Goal: Transaction & Acquisition: Purchase product/service

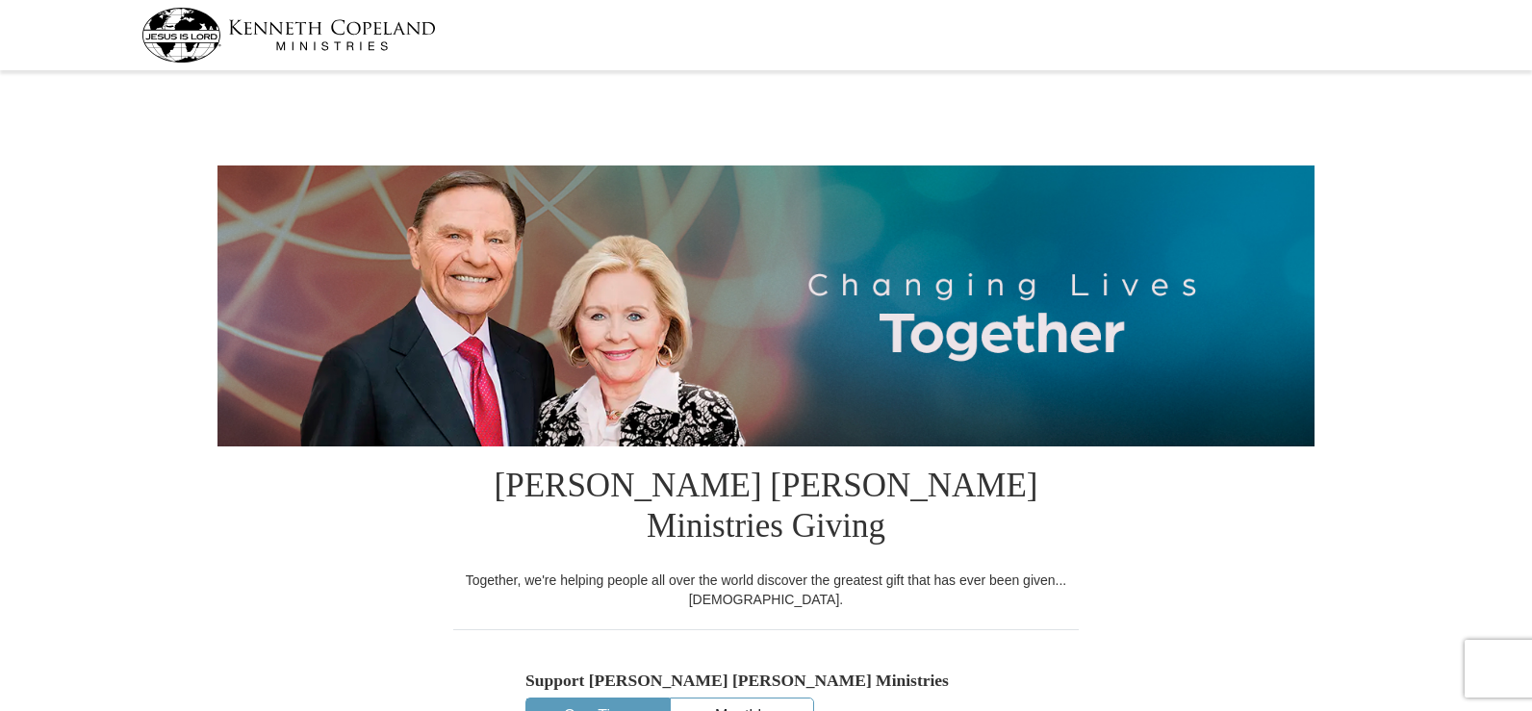
select select "TX"
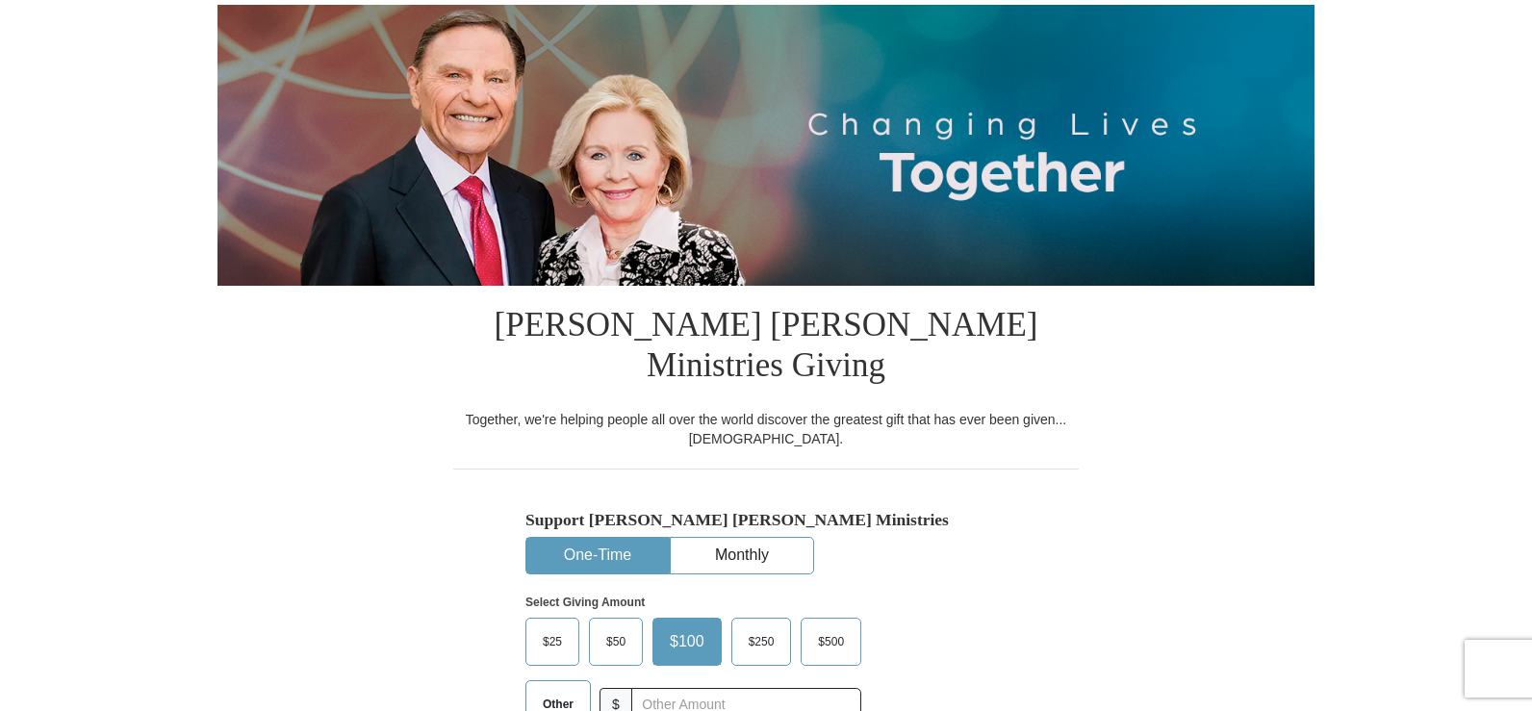
scroll to position [192, 0]
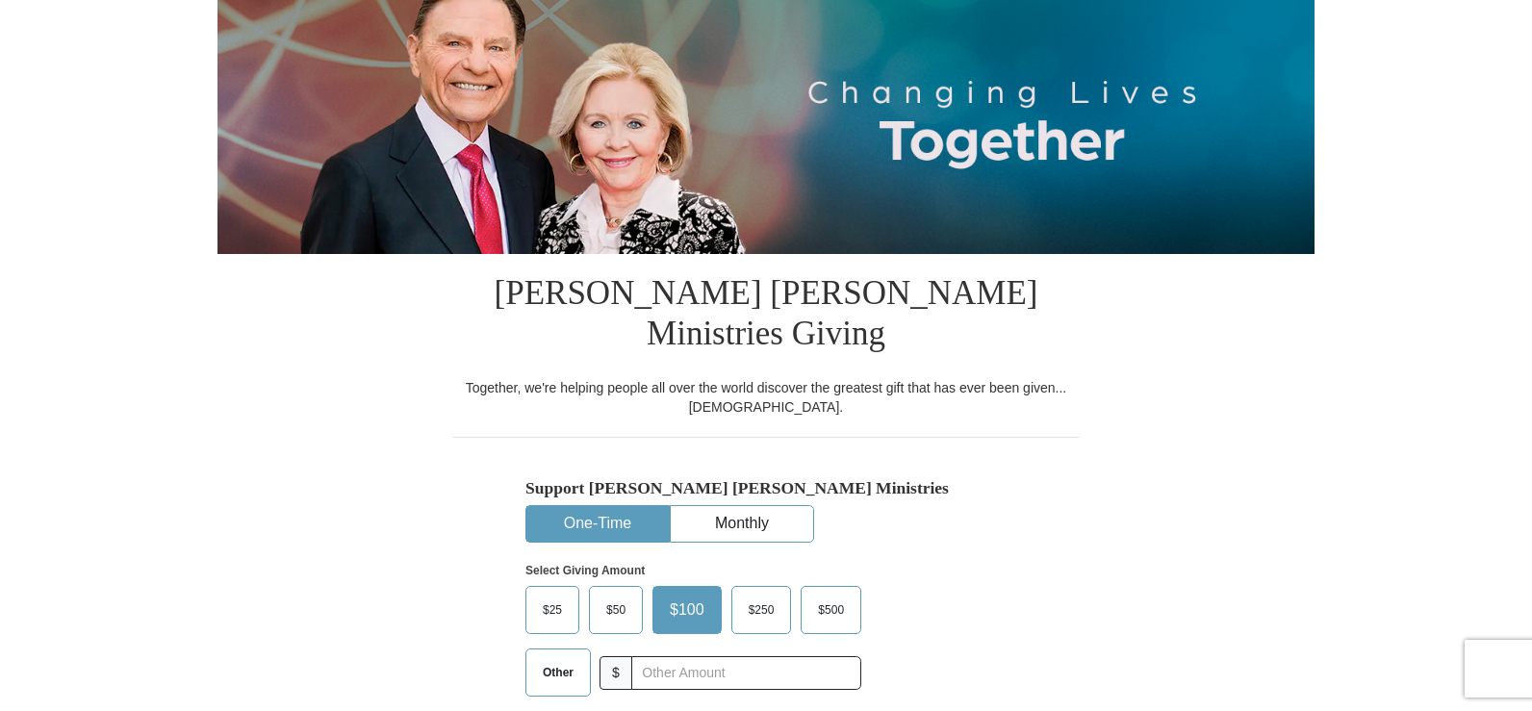
click at [632, 506] on button "One-Time" at bounding box center [597, 524] width 142 height 36
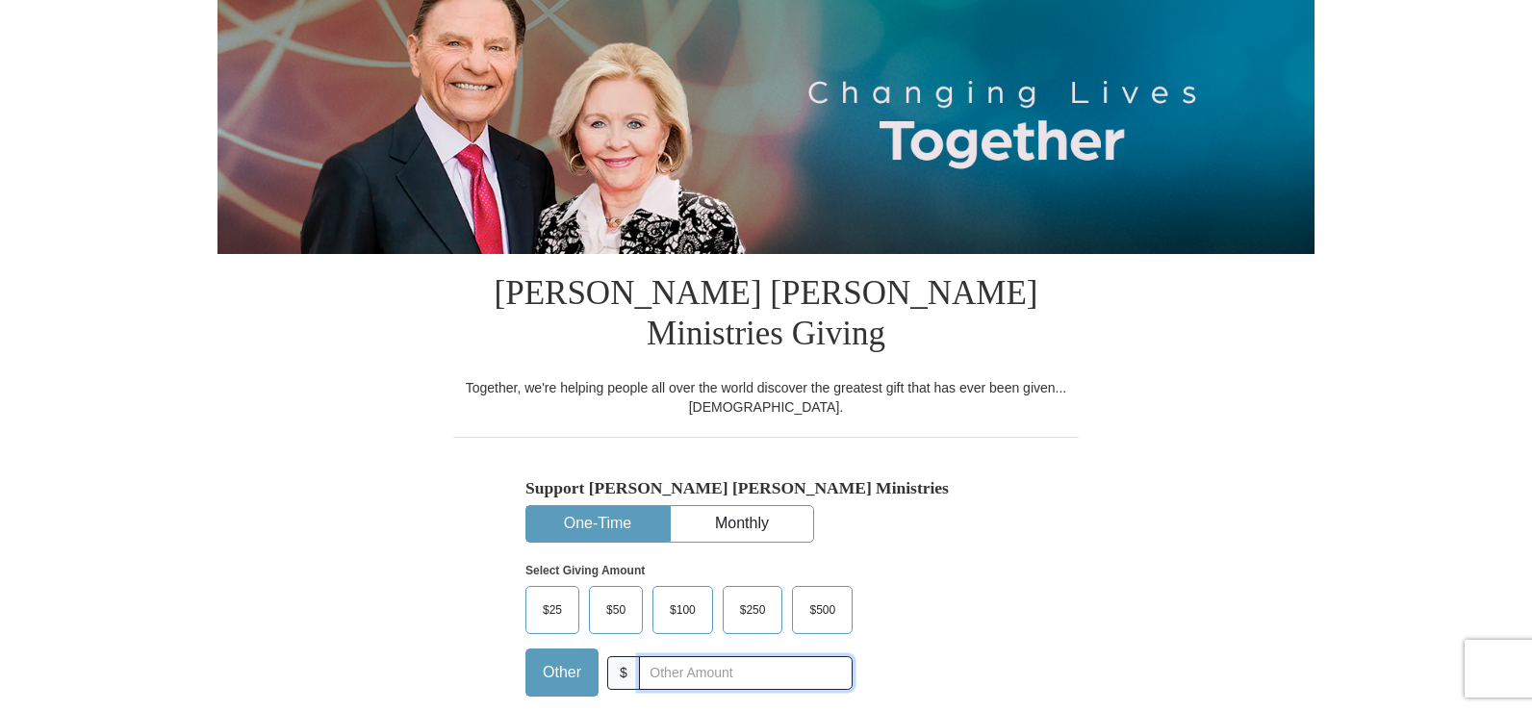
click at [649, 656] on input "text" at bounding box center [746, 673] width 214 height 34
type input "20"
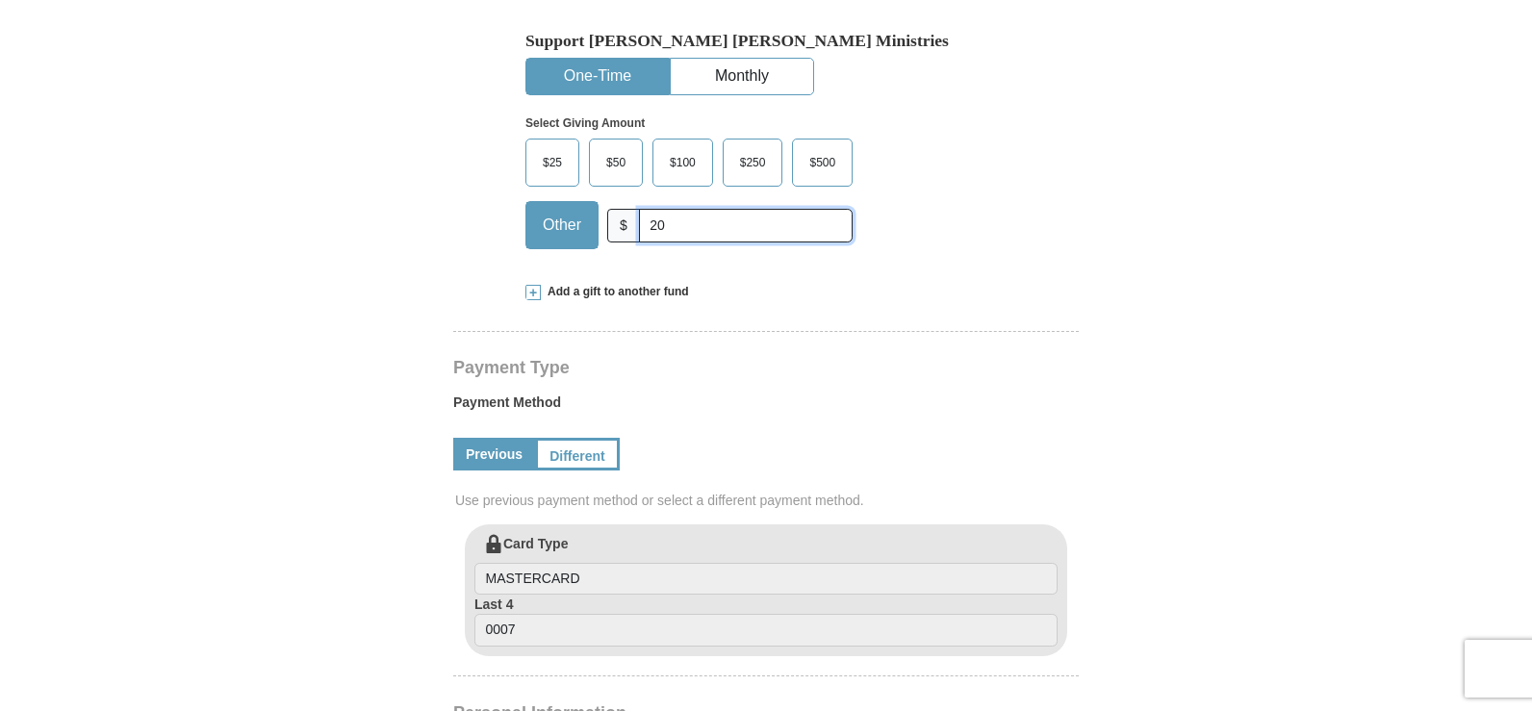
scroll to position [577, 0]
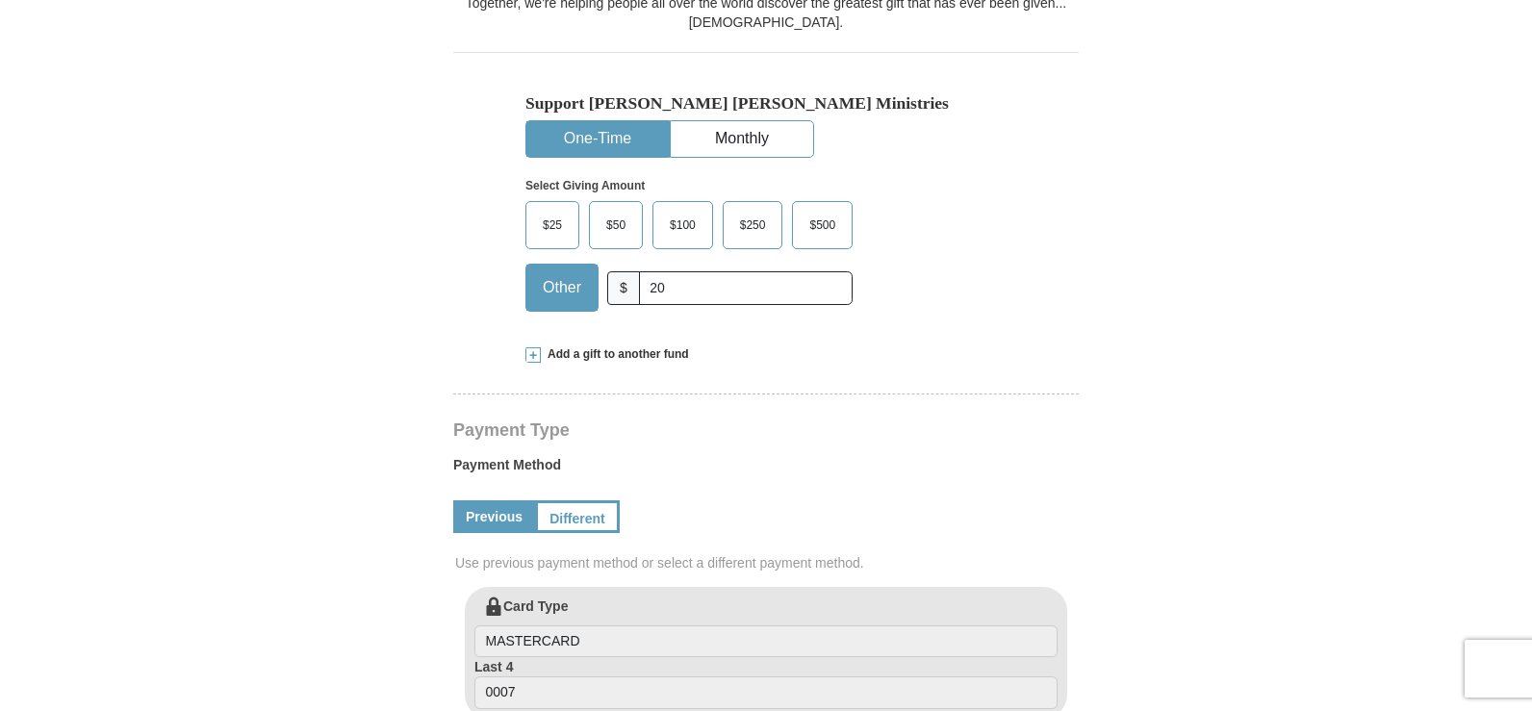
click at [500, 500] on link "Previous" at bounding box center [494, 516] width 82 height 33
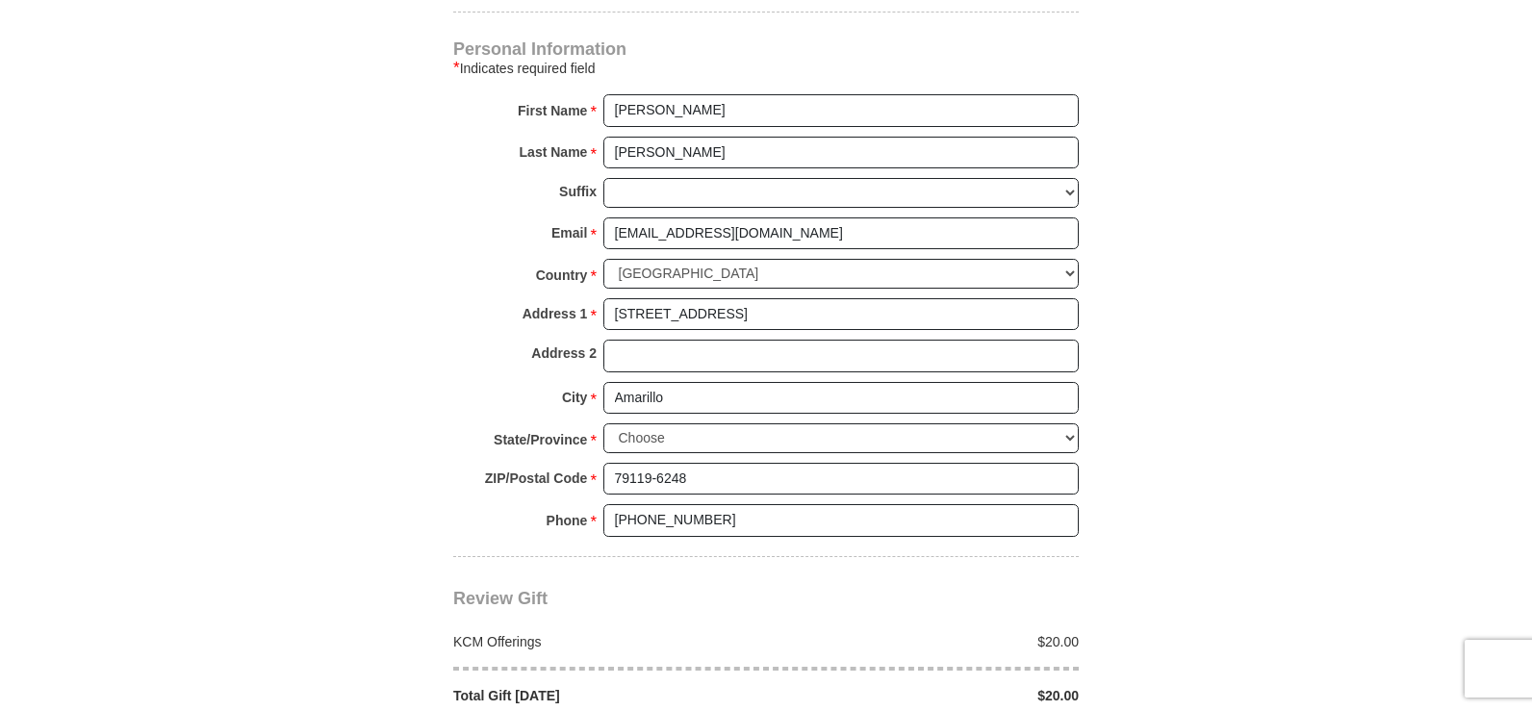
scroll to position [1347, 0]
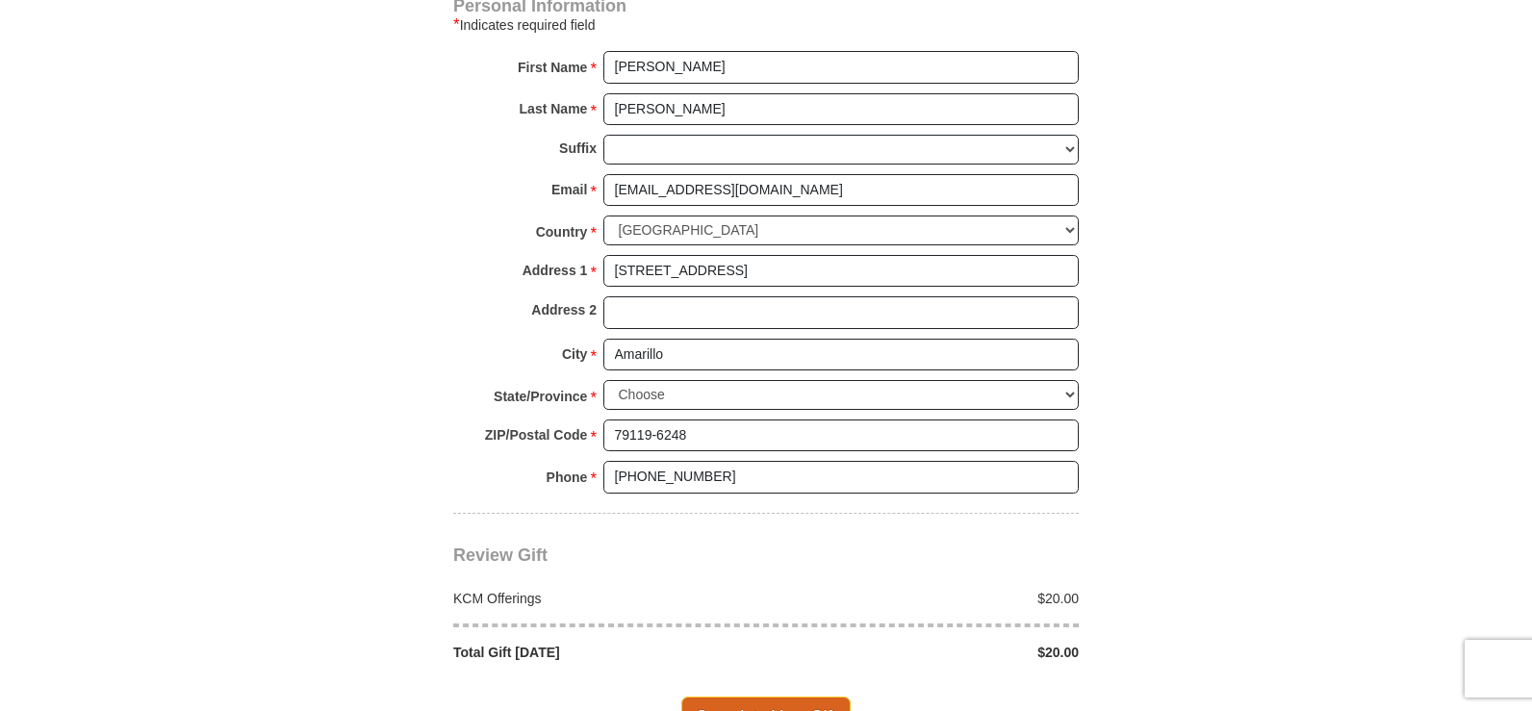
click at [736, 697] on span "Complete Your Gift" at bounding box center [766, 717] width 170 height 40
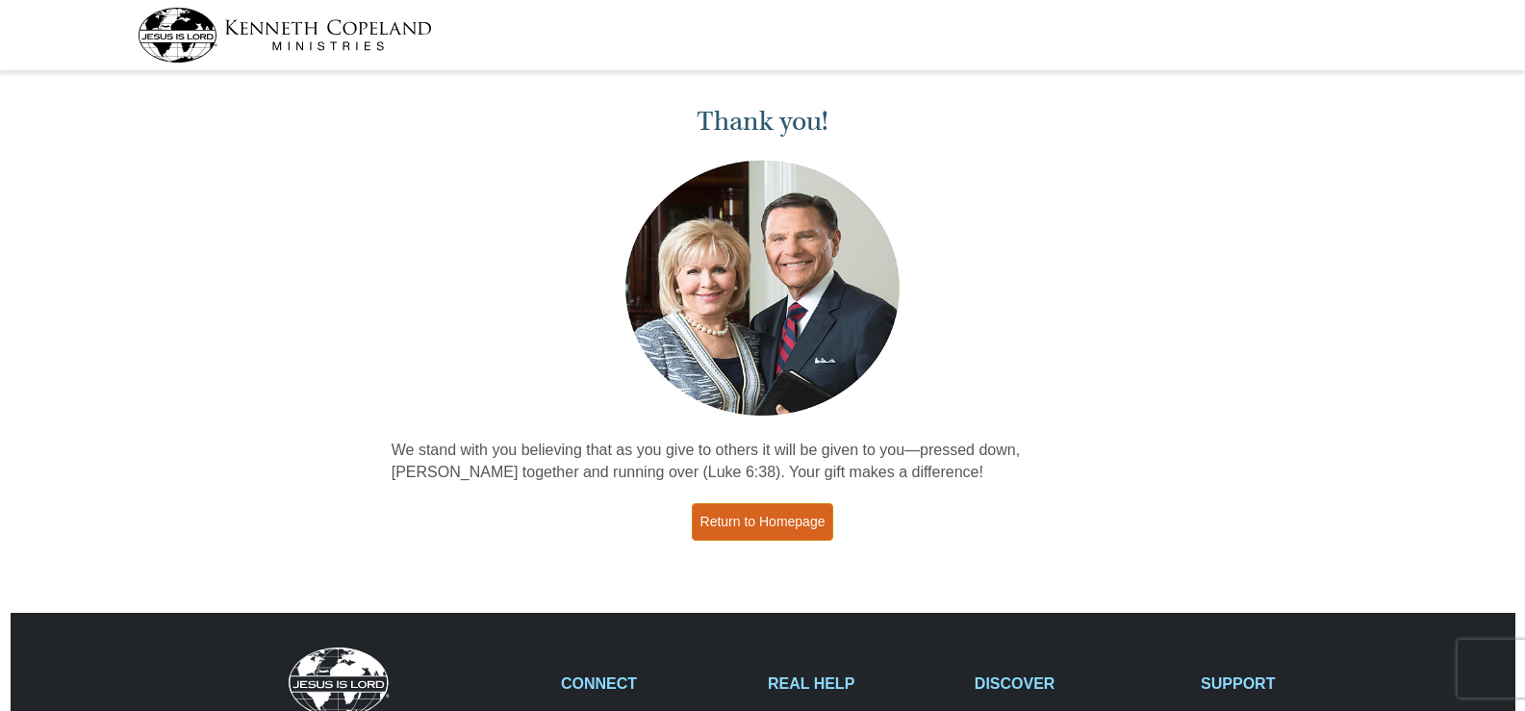
click at [808, 535] on link "Return to Homepage" at bounding box center [763, 522] width 142 height 38
